Goal: Transaction & Acquisition: Purchase product/service

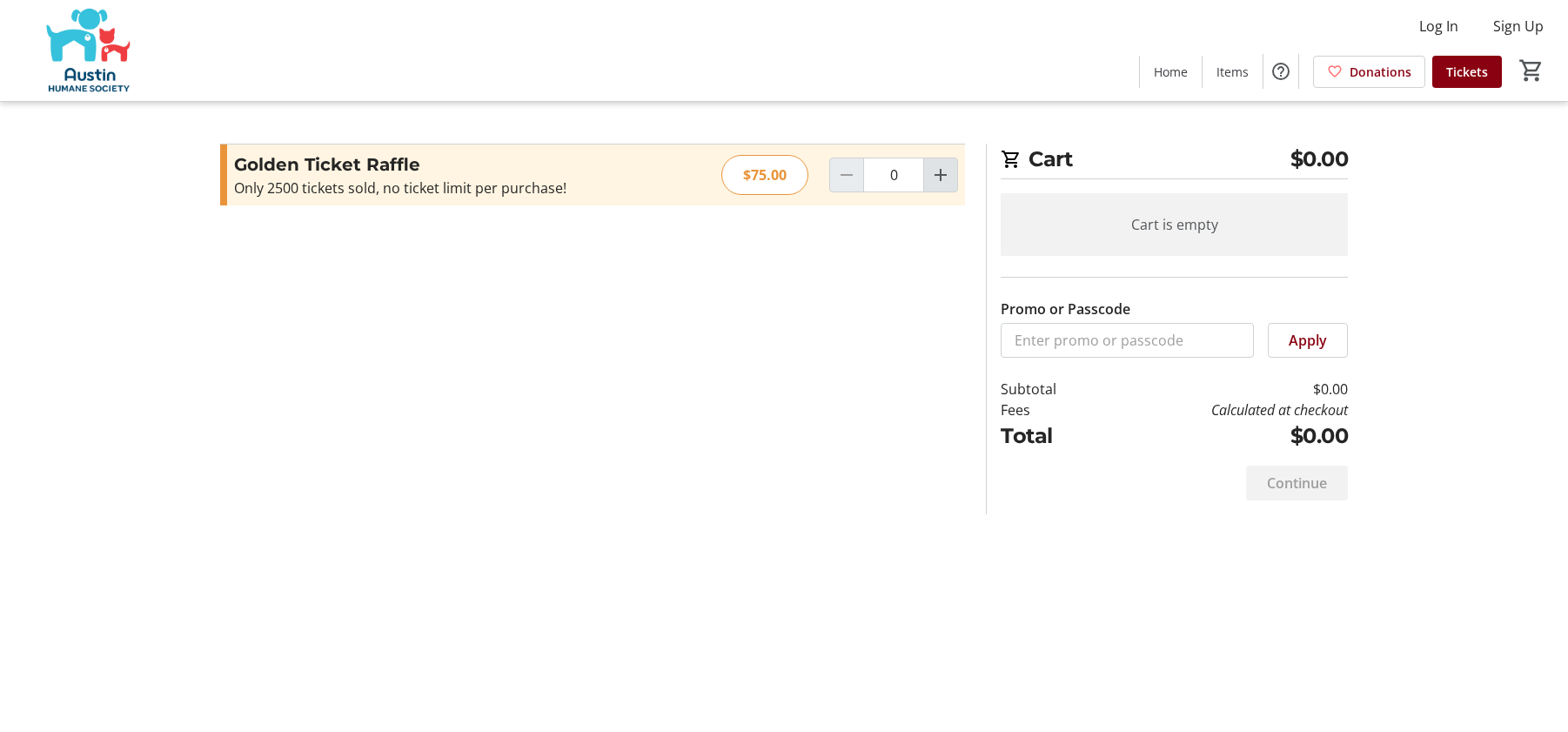
click at [946, 179] on mat-icon "Increment by one" at bounding box center [940, 174] width 21 height 21
type input "1"
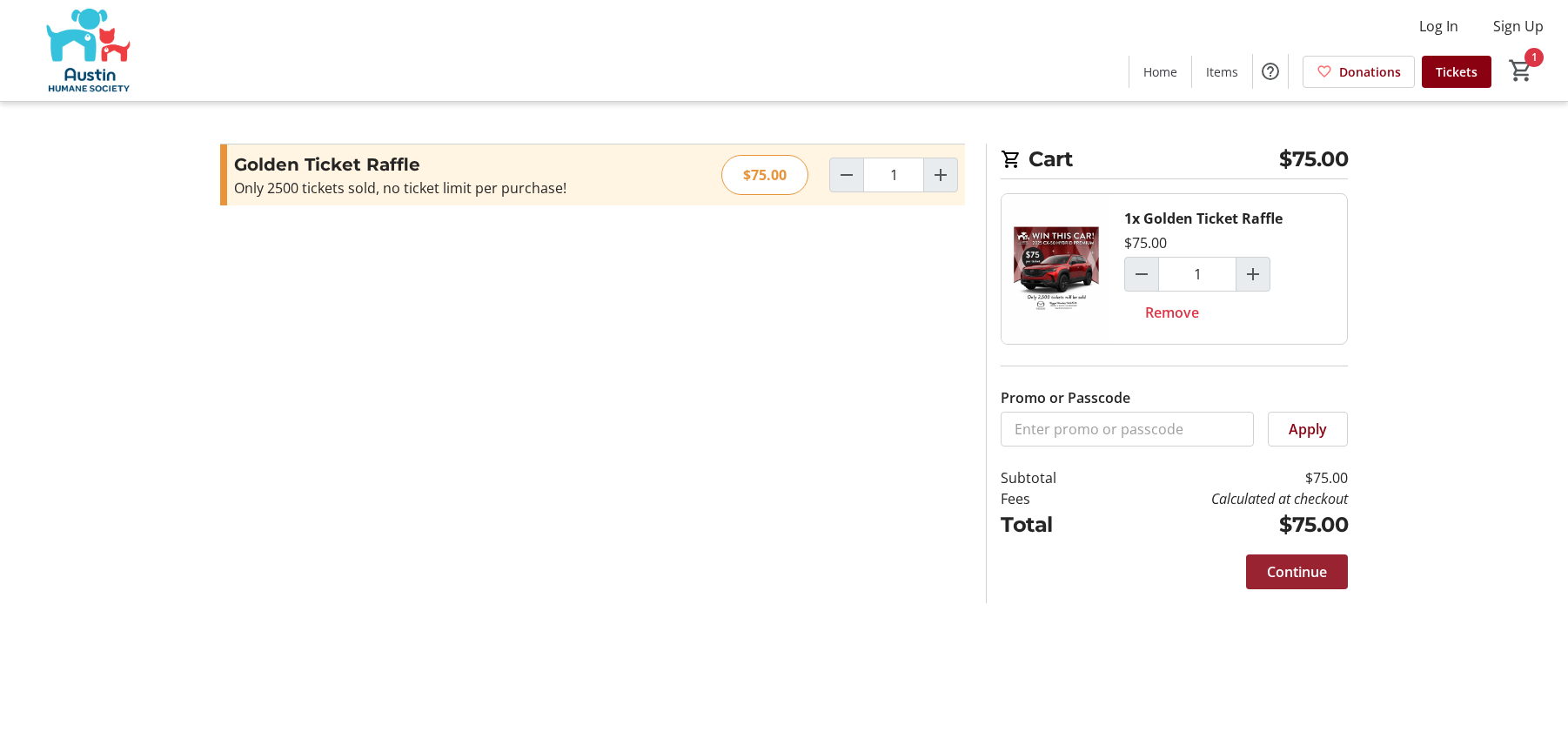
click at [1296, 571] on span "Continue" at bounding box center [1297, 572] width 60 height 21
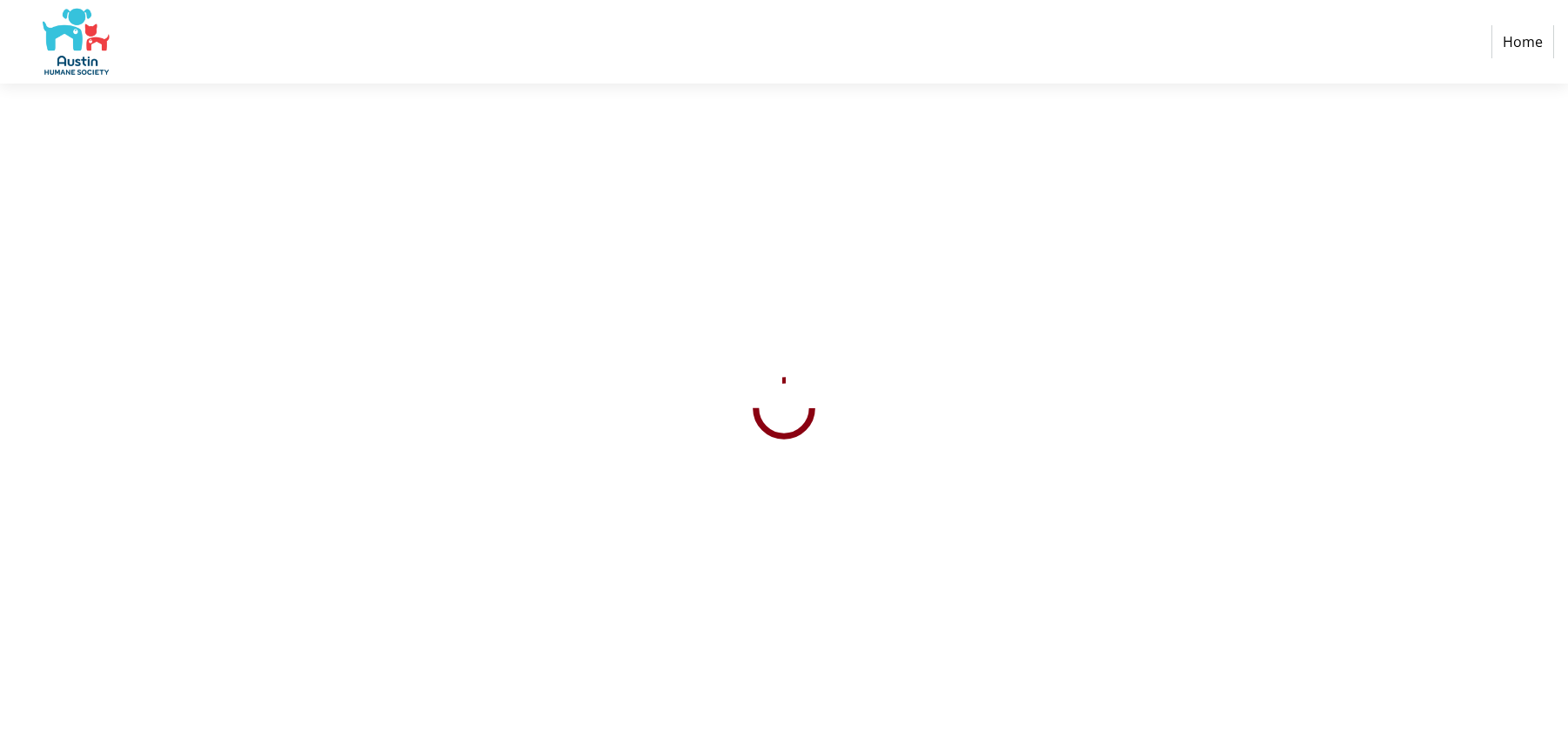
select select "US"
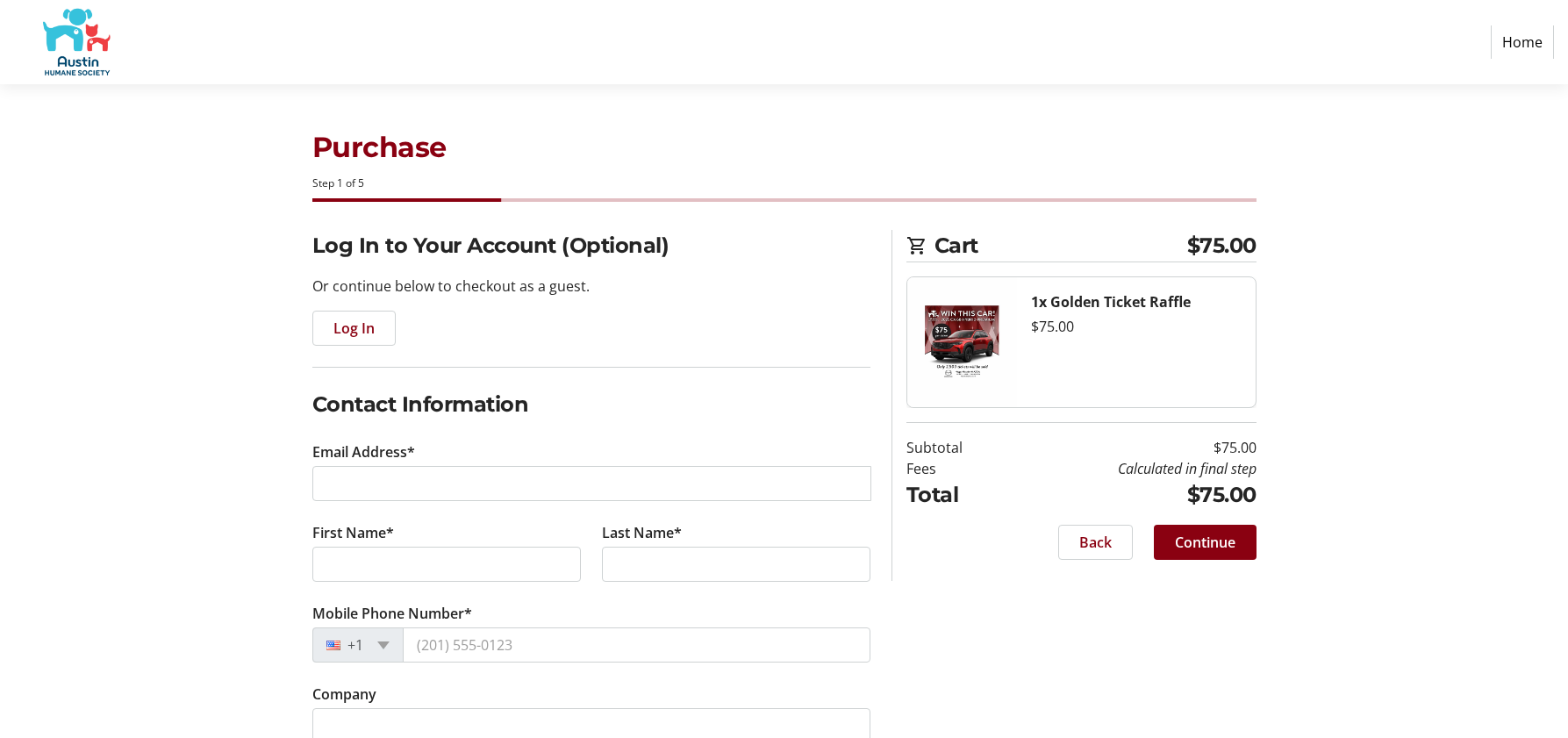
scroll to position [88, 0]
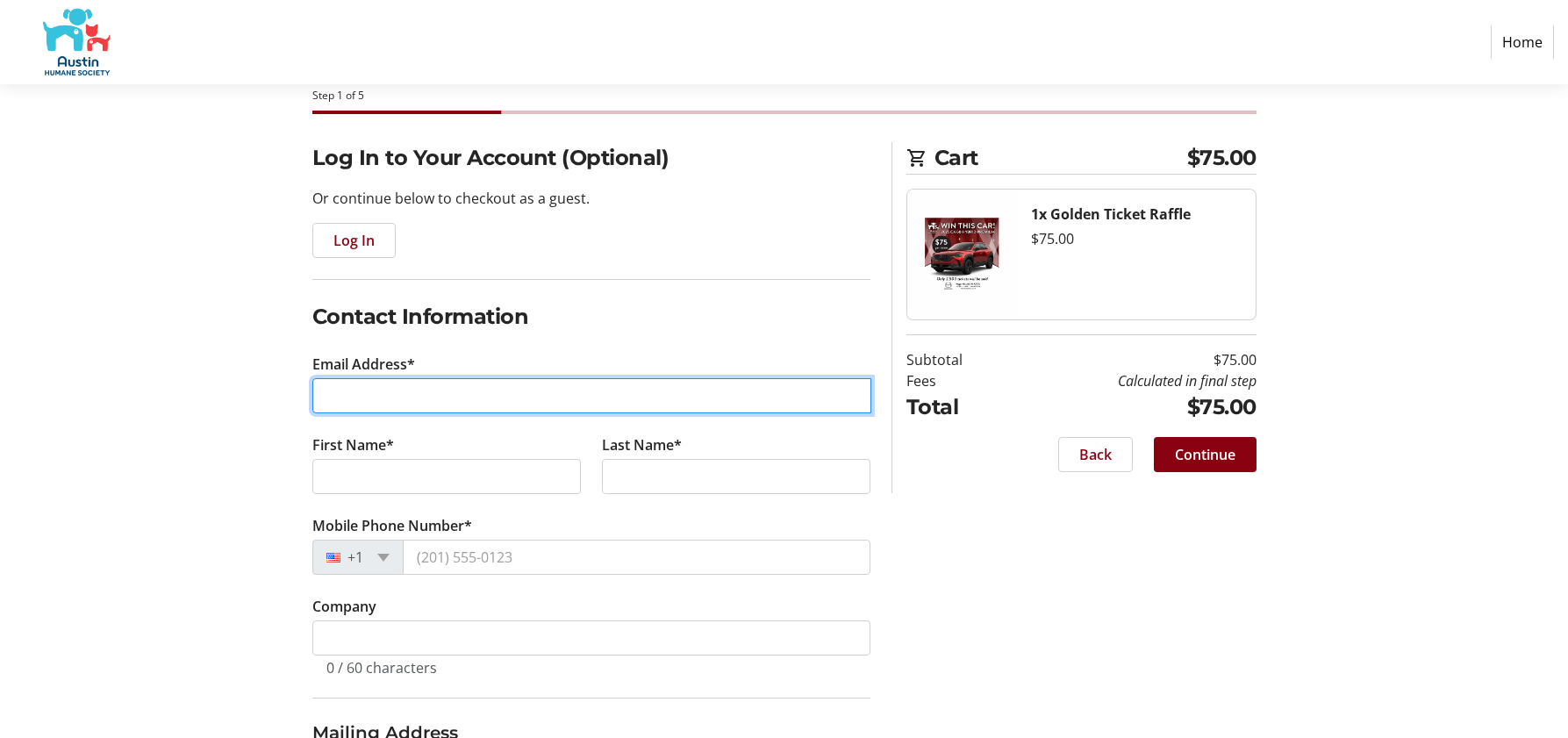
click at [657, 405] on input "Email Address*" at bounding box center [592, 397] width 559 height 36
type input "[EMAIL_ADDRESS][DOMAIN_NAME]"
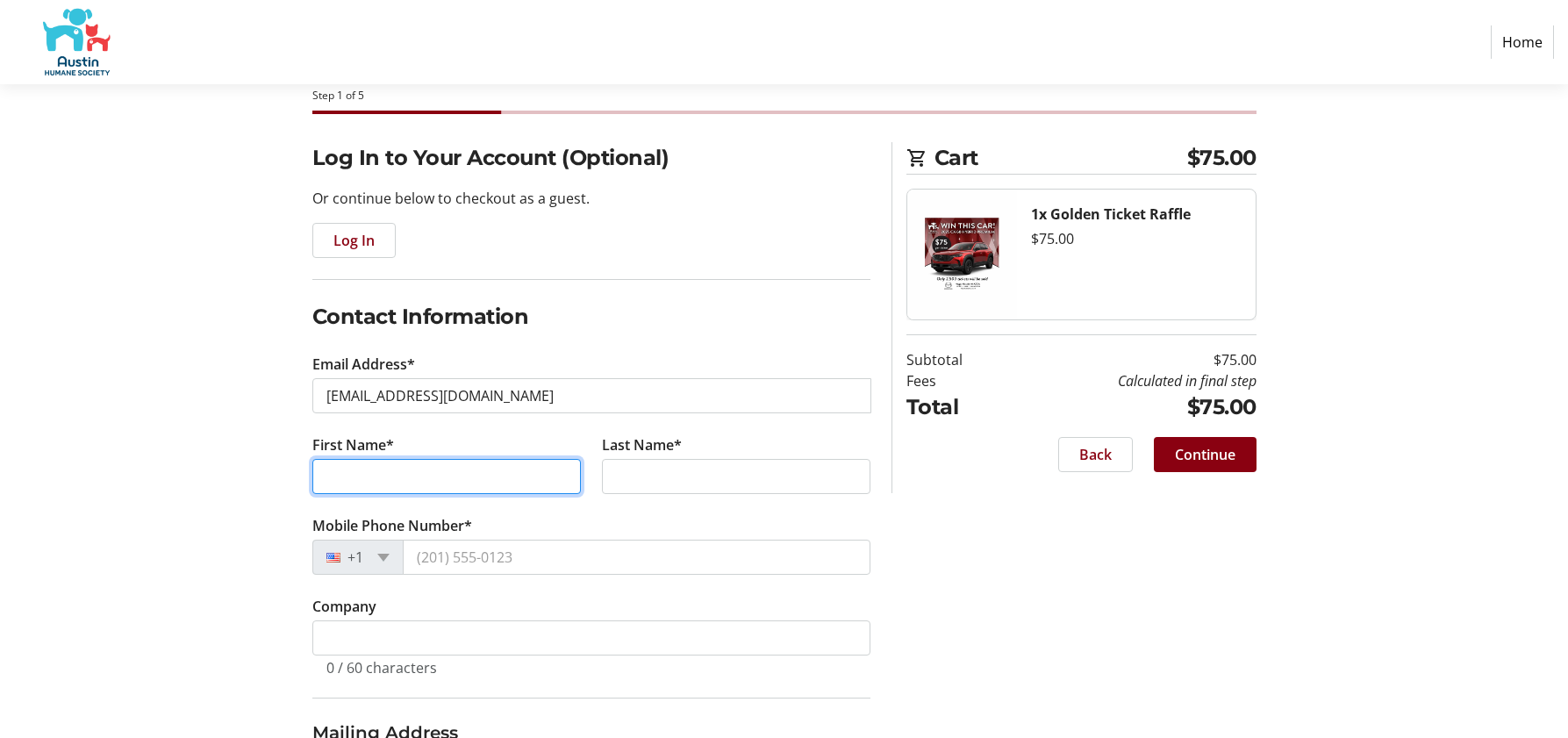
type input "[PERSON_NAME]"
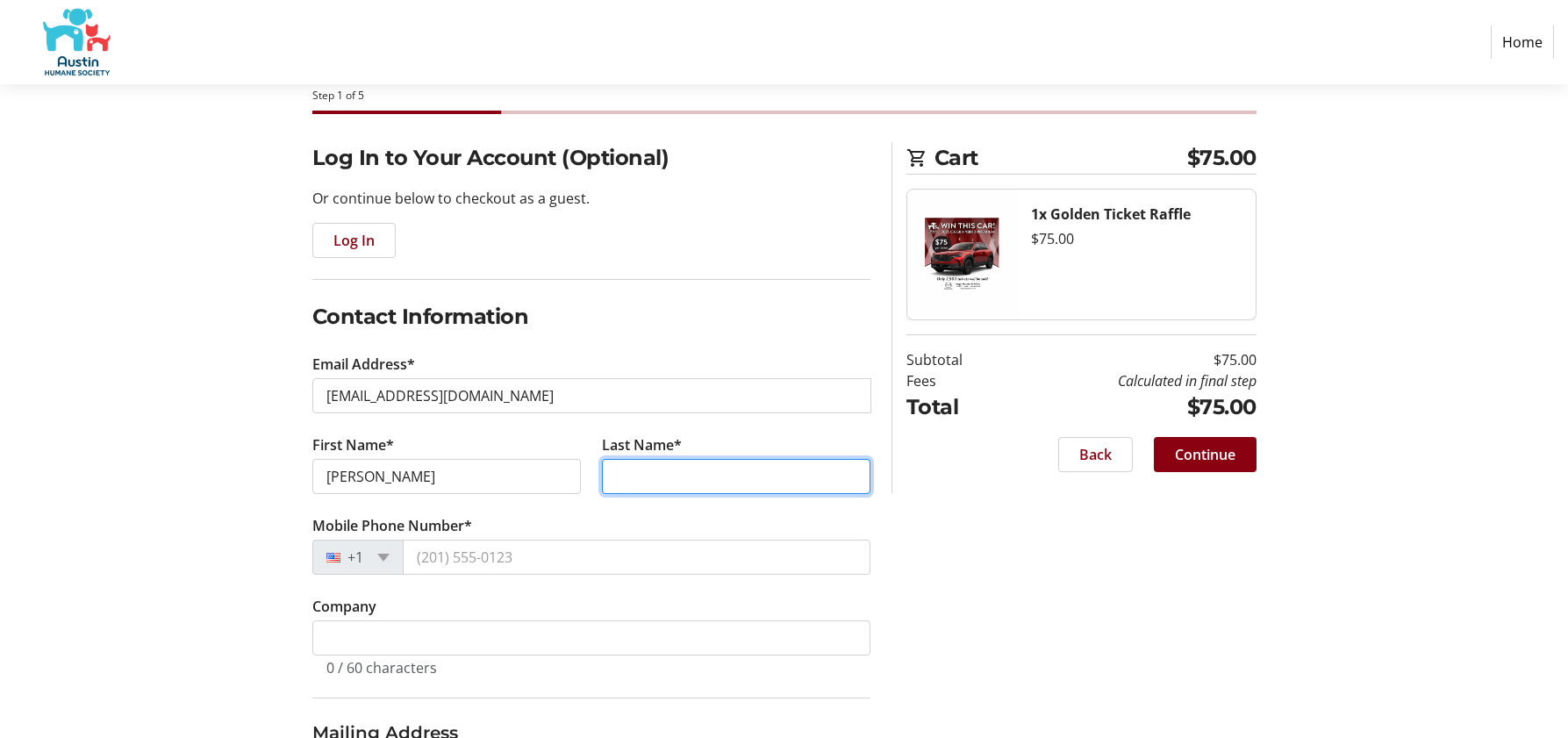
type input "[PERSON_NAME]"
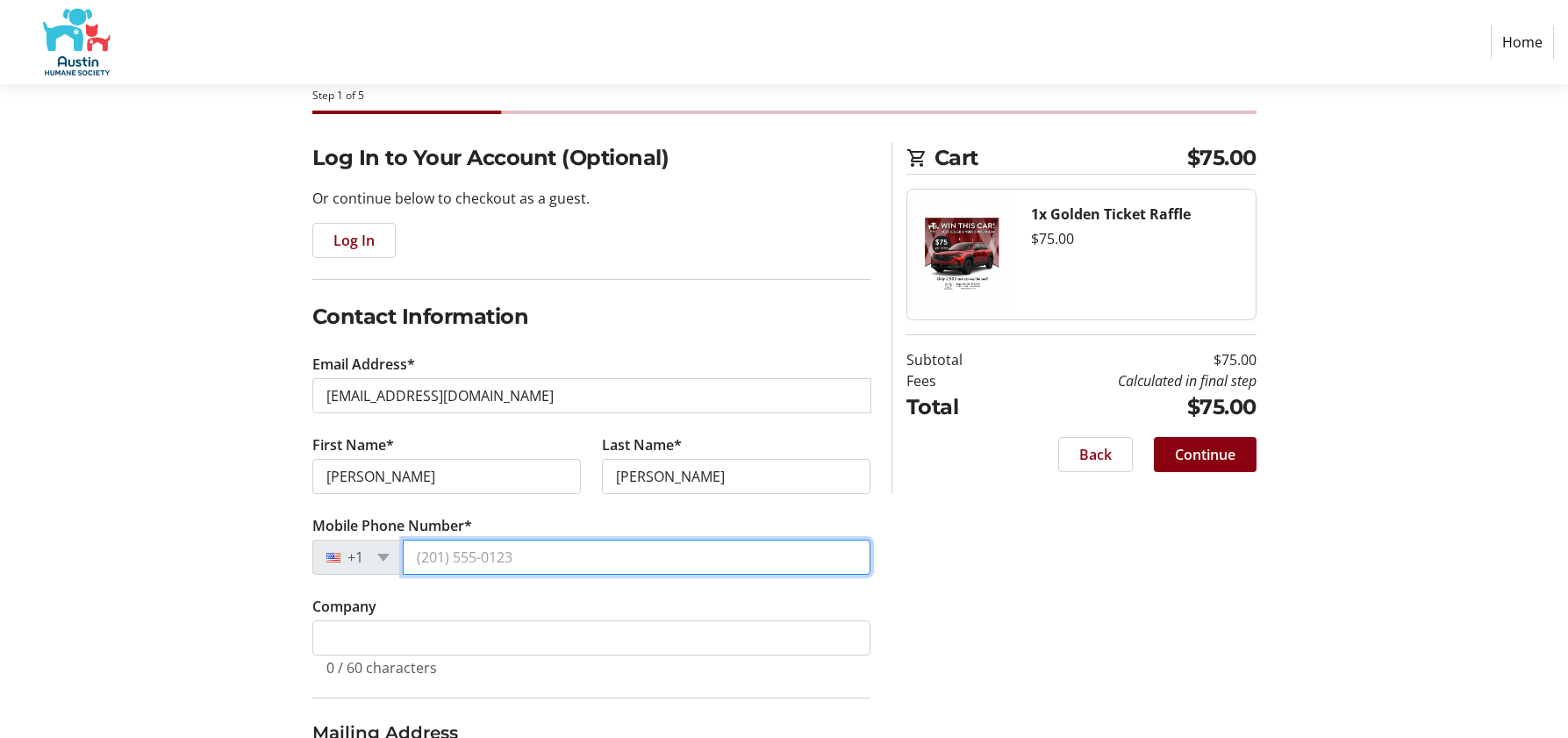
type input "[PHONE_NUMBER]"
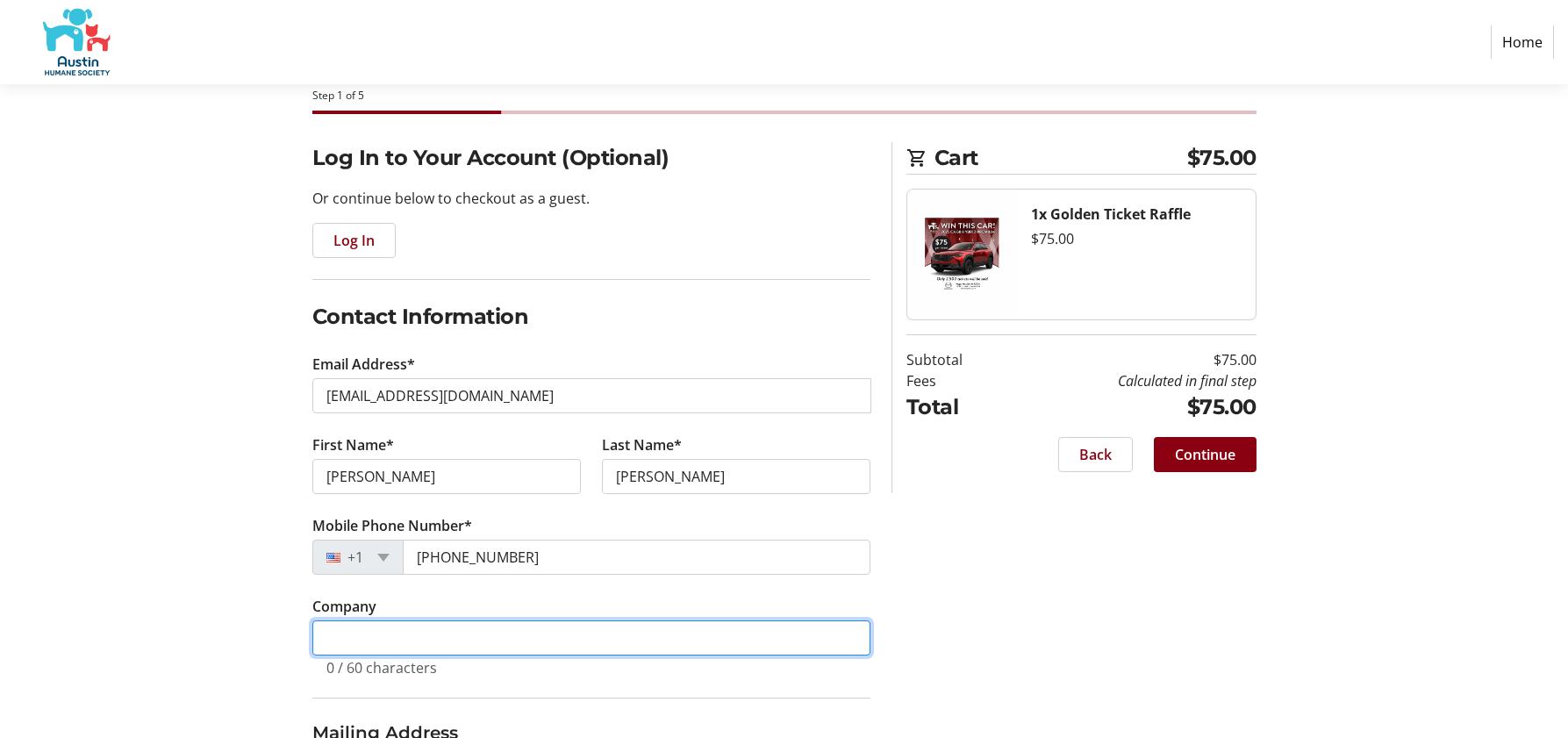
type input "Movability"
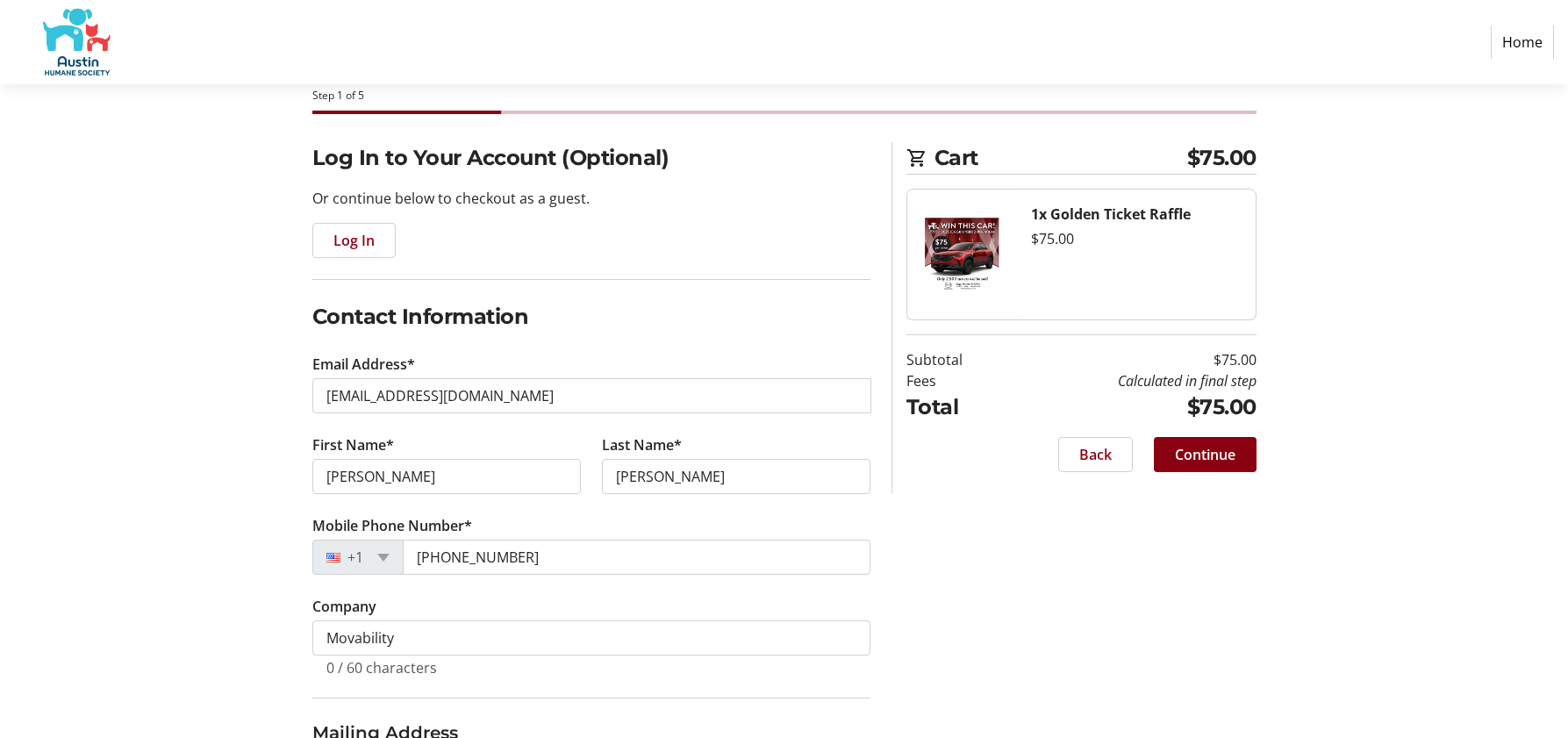
type input "[STREET_ADDRESS]"
type input "AUSTIN"
select select "[GEOGRAPHIC_DATA]"
type input "78759"
click at [624, 307] on h2 "Contact Information" at bounding box center [592, 317] width 558 height 32
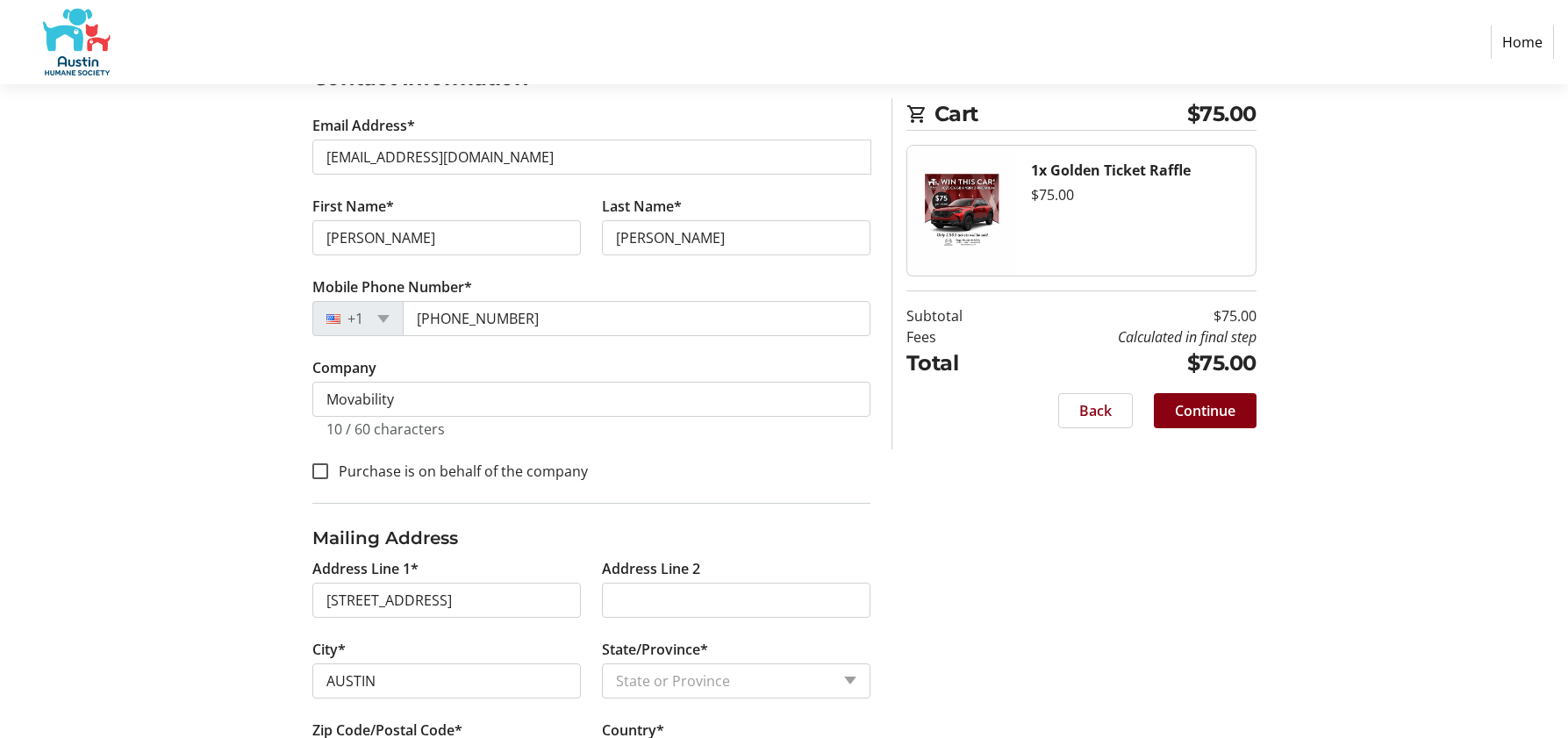
scroll to position [351, 0]
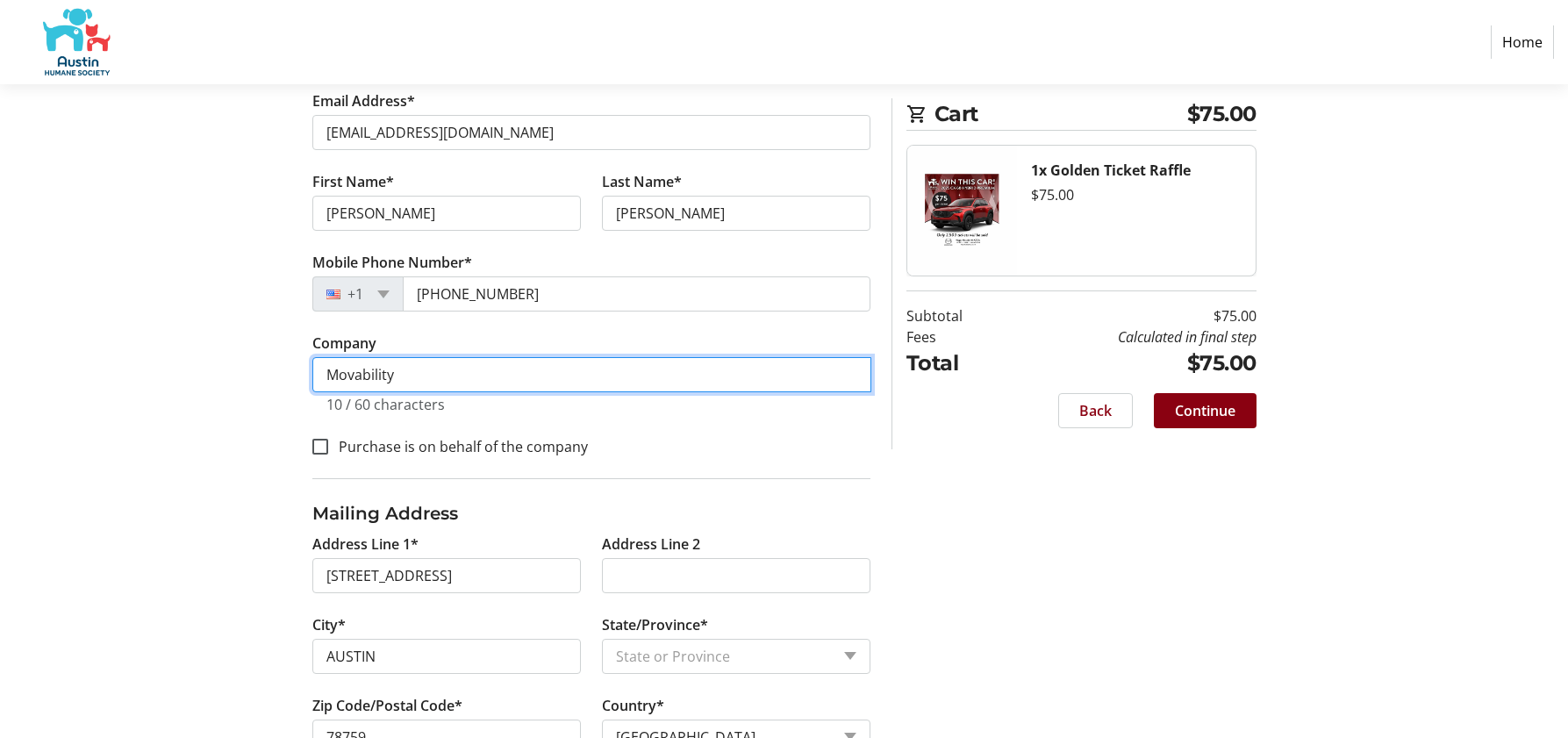
drag, startPoint x: 408, startPoint y: 377, endPoint x: 319, endPoint y: 373, distance: 89.1
click at [319, 373] on input "Movability" at bounding box center [592, 375] width 559 height 36
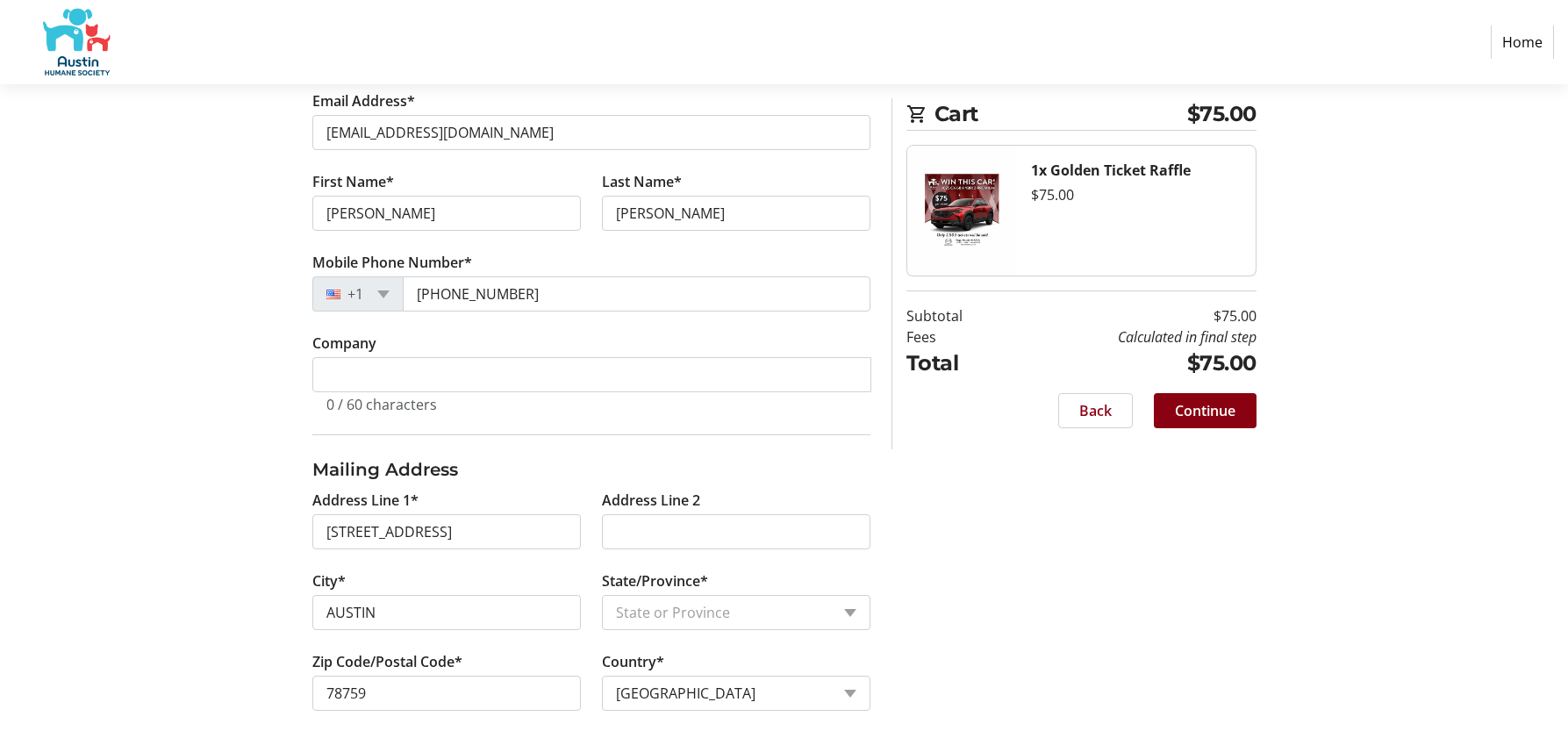
click at [227, 332] on div "Log In to Your Account (Optional) Or continue below to checkout as a guest. Log…" at bounding box center [784, 316] width 1159 height 874
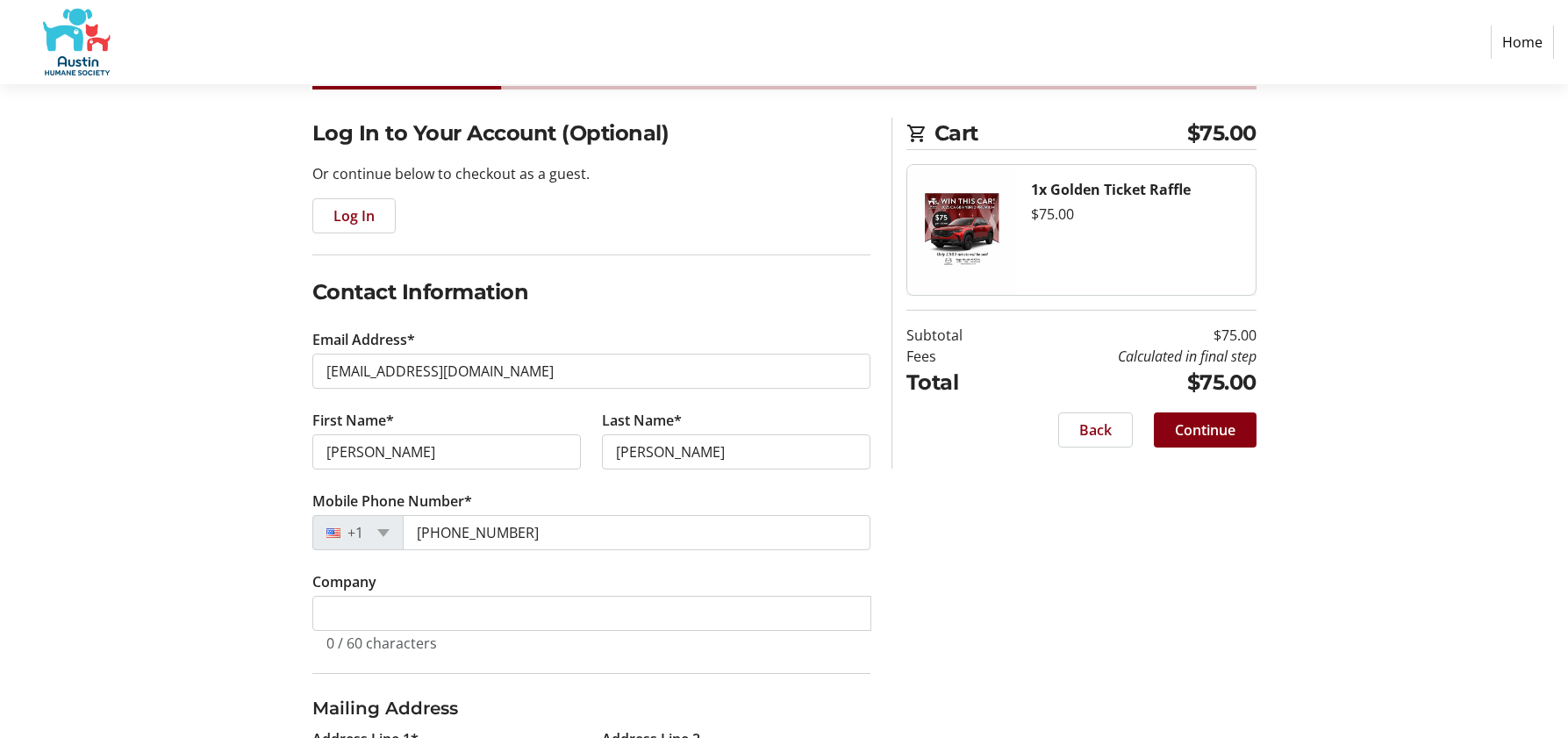
scroll to position [103, 0]
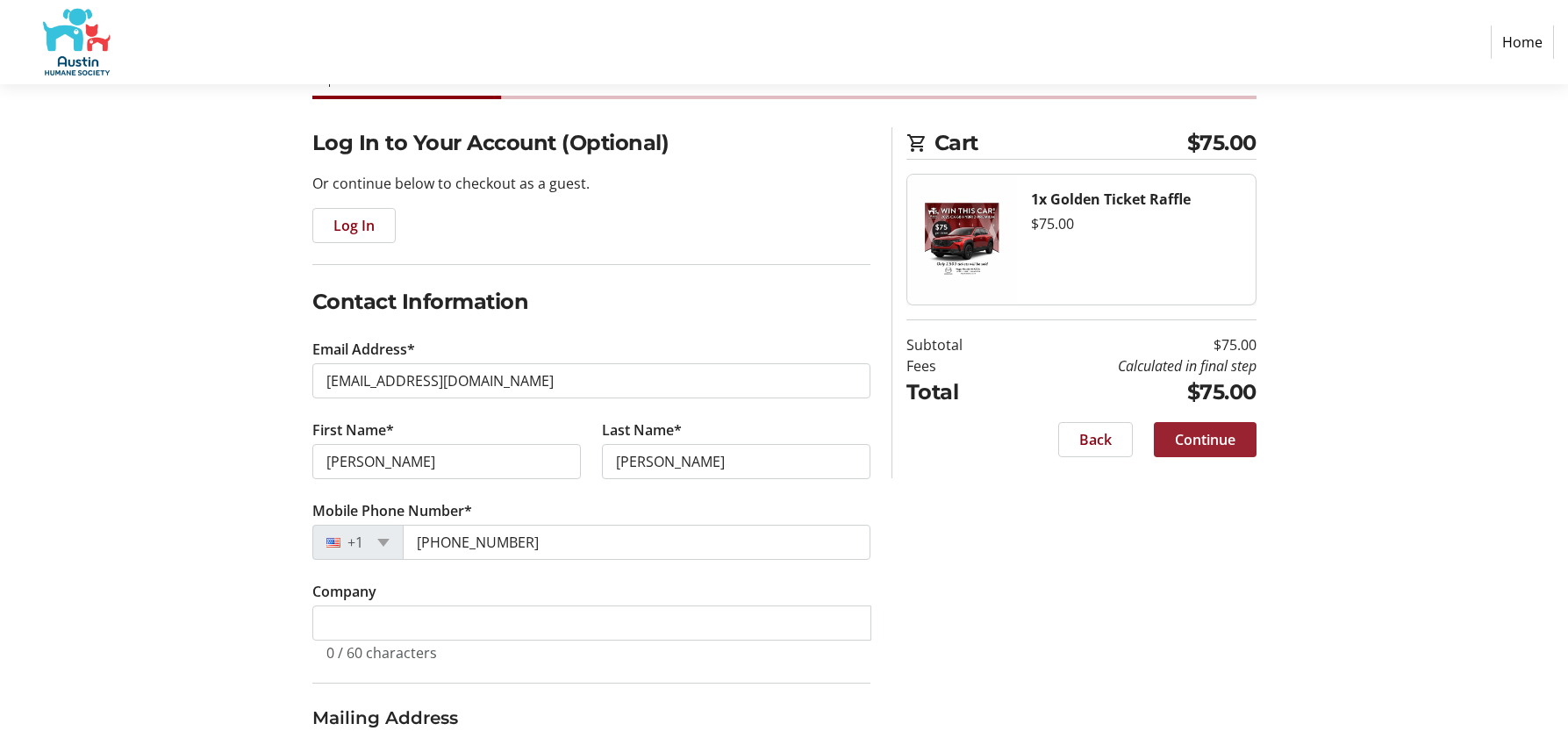
click at [1208, 429] on span "Continue" at bounding box center [1204, 439] width 60 height 21
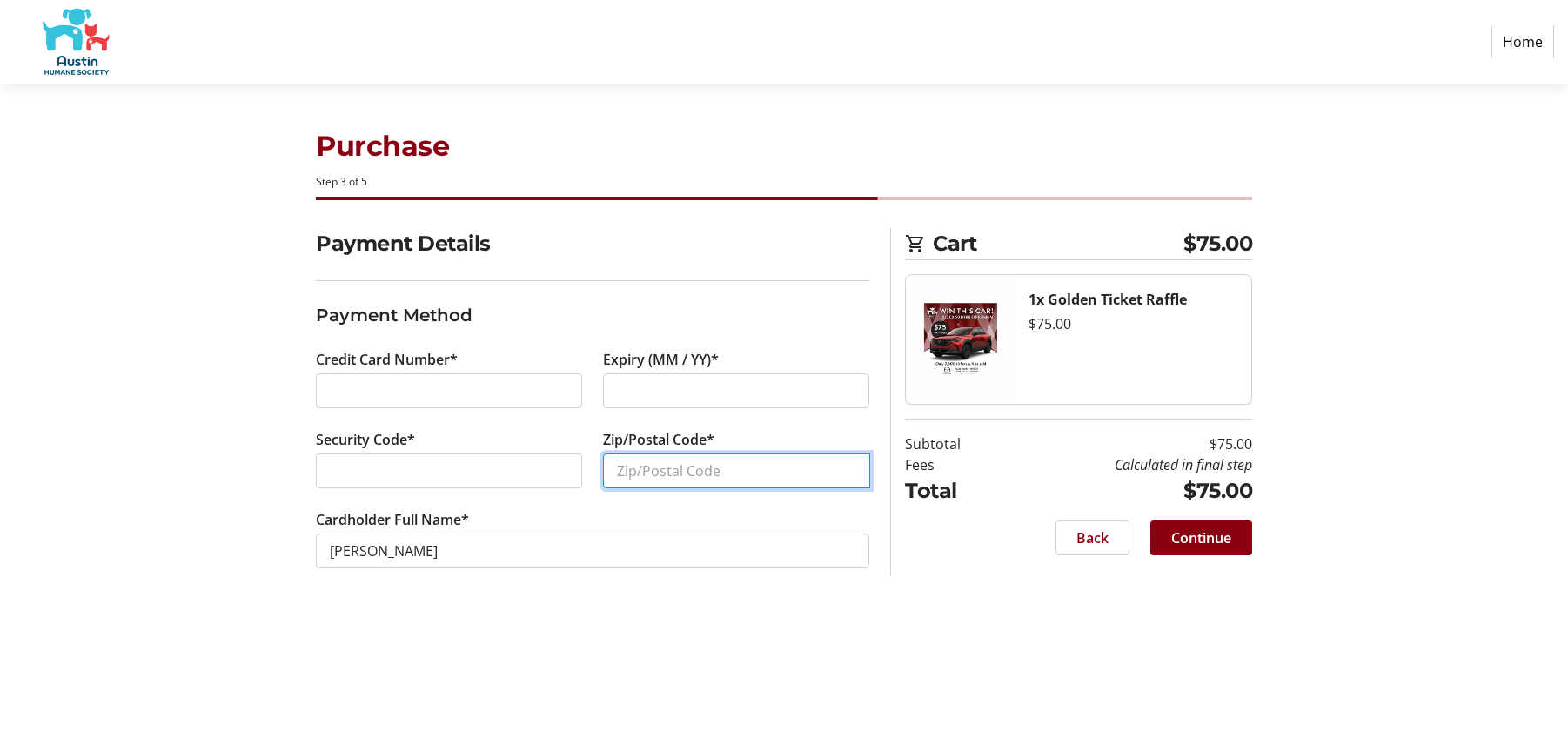
click at [740, 459] on input "Zip/Postal Code*" at bounding box center [737, 472] width 267 height 35
type input "78759"
click at [245, 490] on div "Payment Details Payment Method Credit Card Number* Expiry (MM / YY)* Security C…" at bounding box center [784, 419] width 1149 height 383
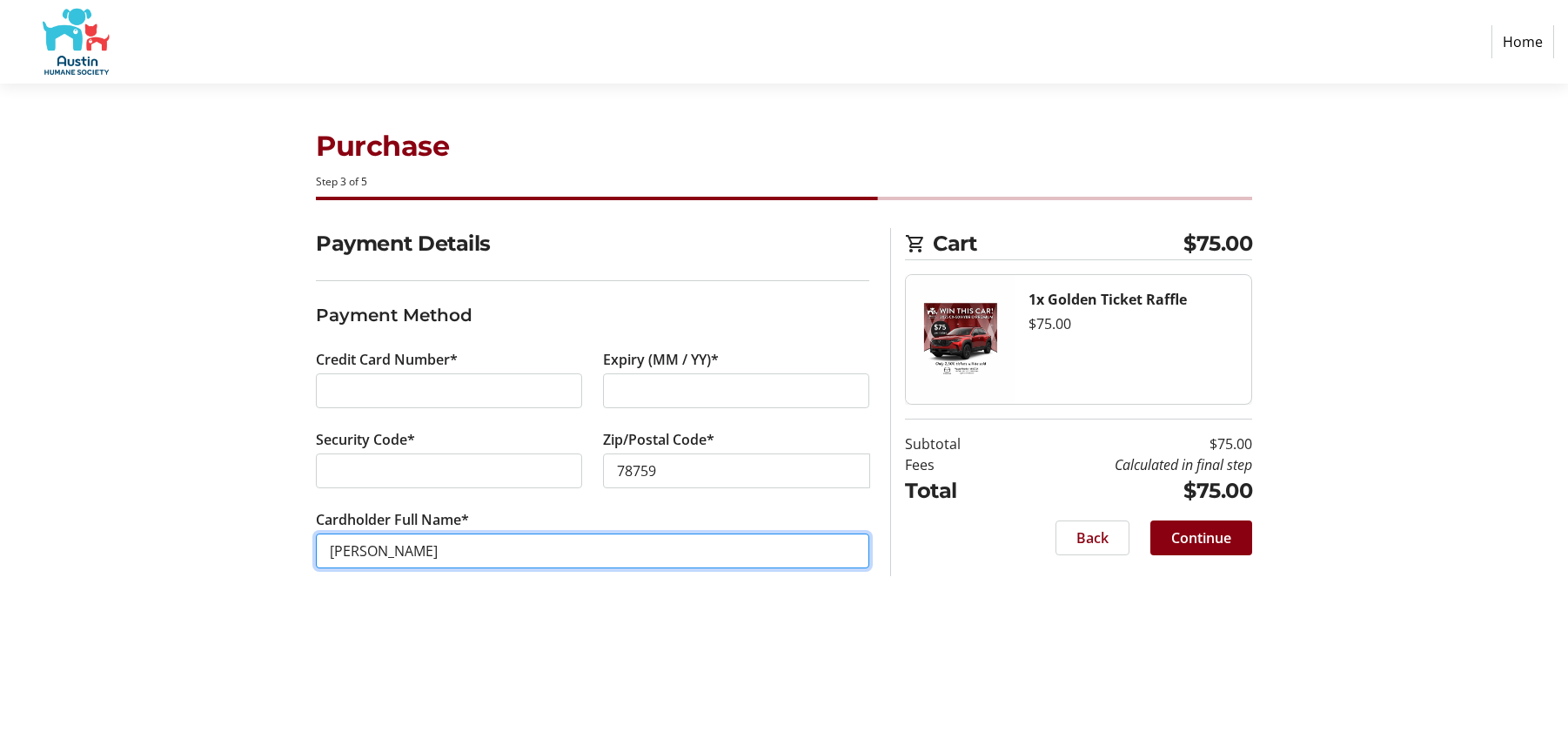
click at [357, 549] on input "[PERSON_NAME]" at bounding box center [593, 551] width 554 height 35
type input "[PERSON_NAME]"
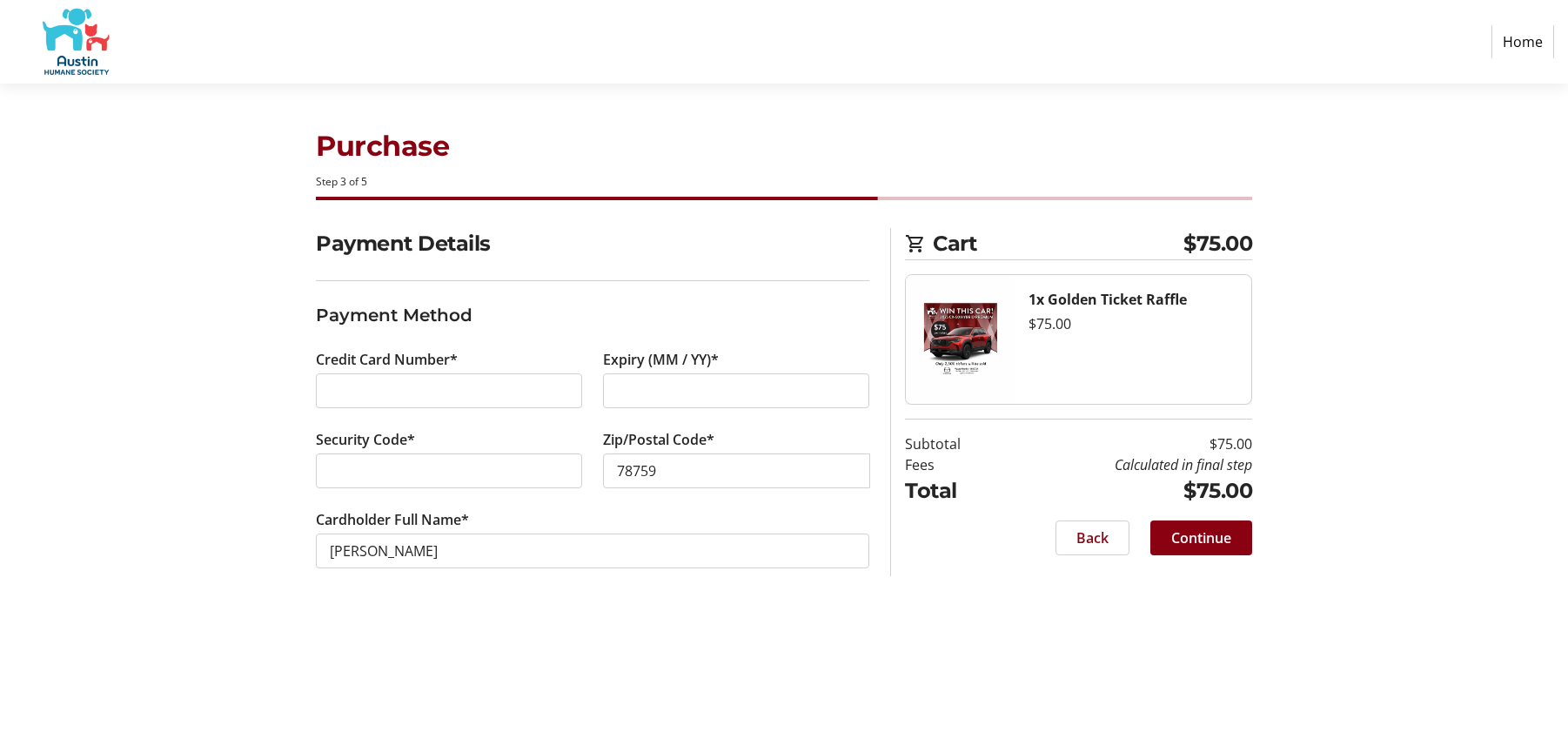
click at [1137, 682] on div "Purchase Step 3 of 5 Cart $75.00 1x Golden Ticket Raffle $75.00 Subtotal $75.00…" at bounding box center [784, 407] width 1149 height 649
click at [1181, 539] on span "Continue" at bounding box center [1201, 537] width 60 height 21
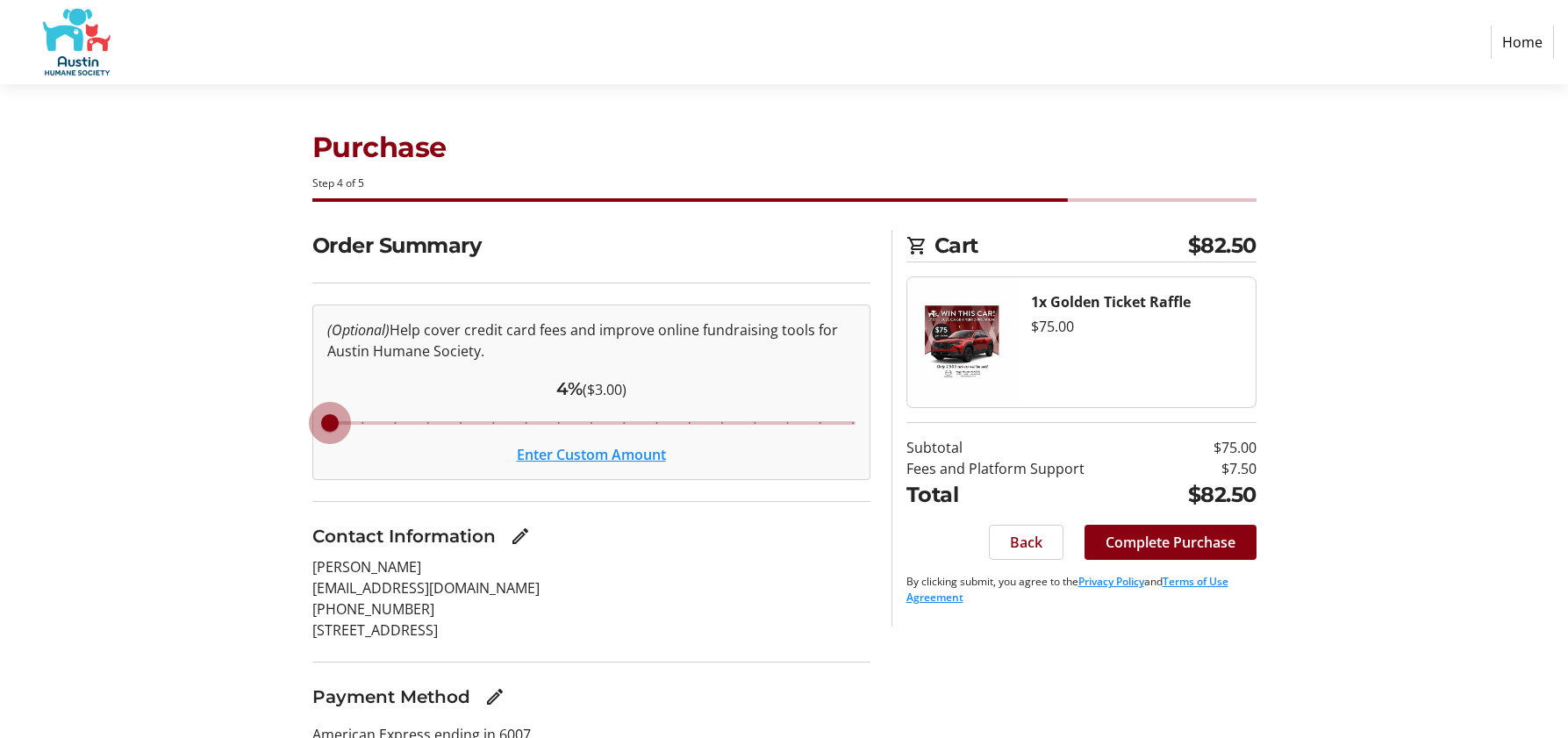
drag, startPoint x: 532, startPoint y: 425, endPoint x: 337, endPoint y: 414, distance: 195.3
type input "4"
click at [337, 414] on input "Cover fees percentage" at bounding box center [591, 422] width 565 height 38
click at [1159, 538] on span "Complete Purchase" at bounding box center [1171, 542] width 130 height 21
